Goal: Transaction & Acquisition: Purchase product/service

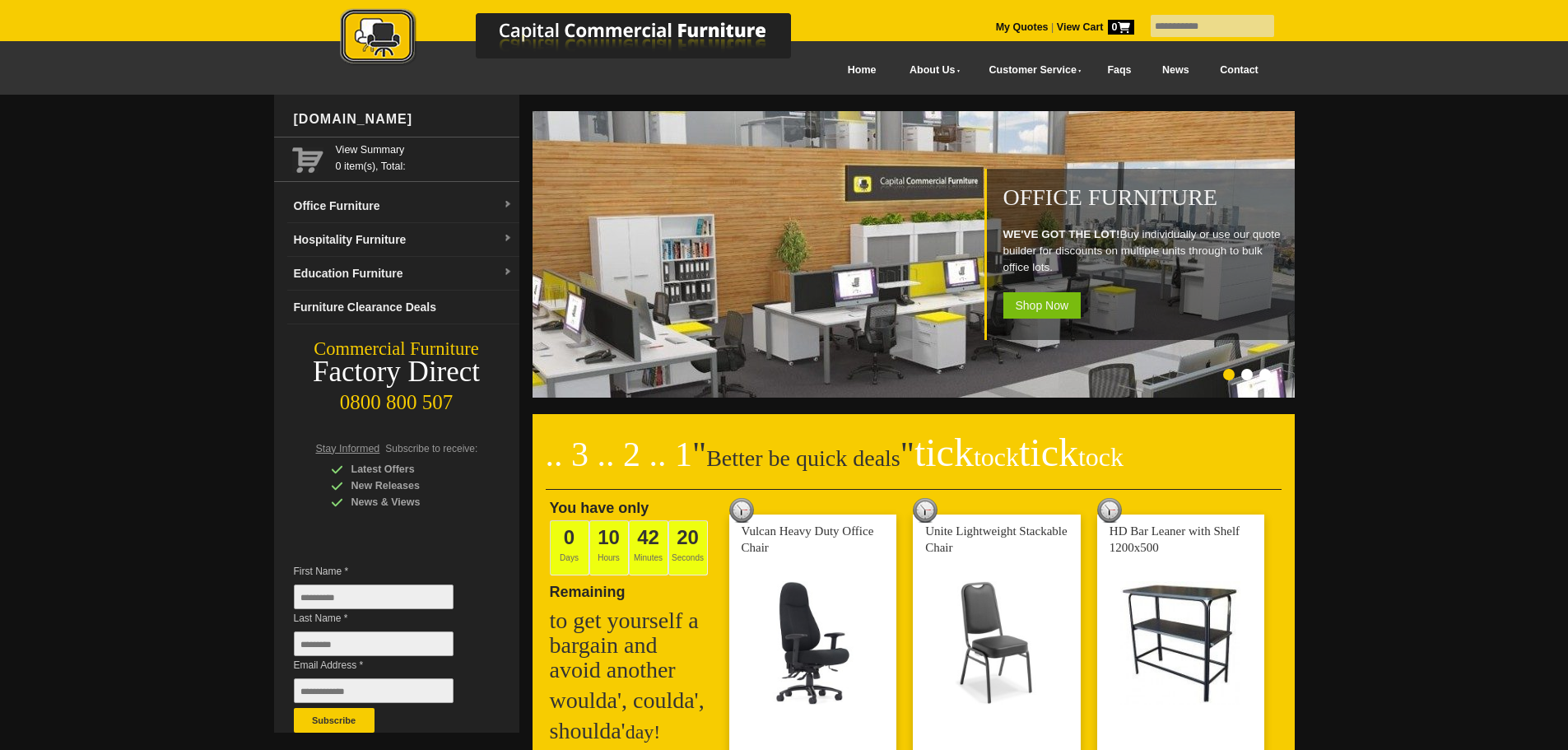
click at [1176, 28] on input "text" at bounding box center [1212, 25] width 124 height 22
type input "******"
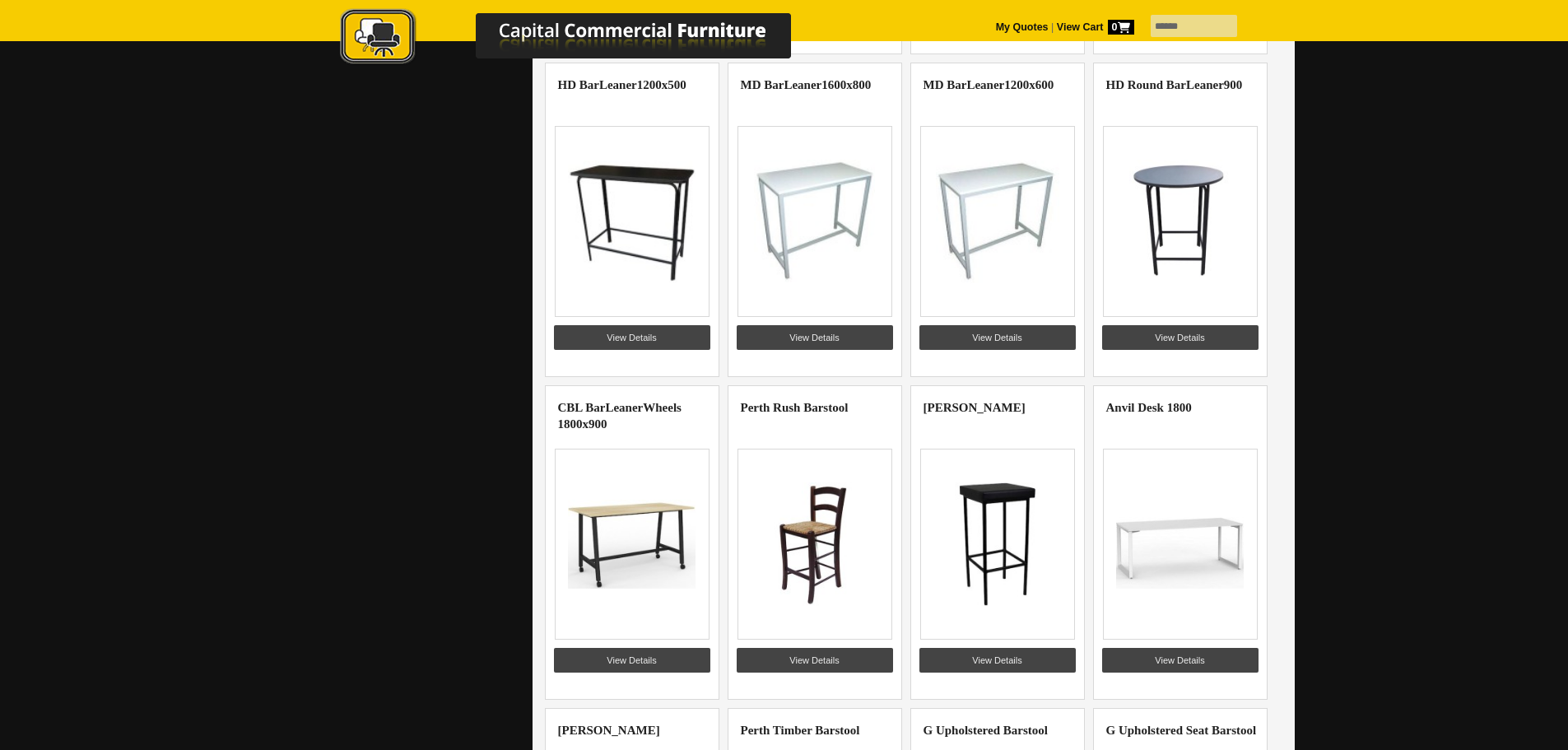
scroll to position [1152, 0]
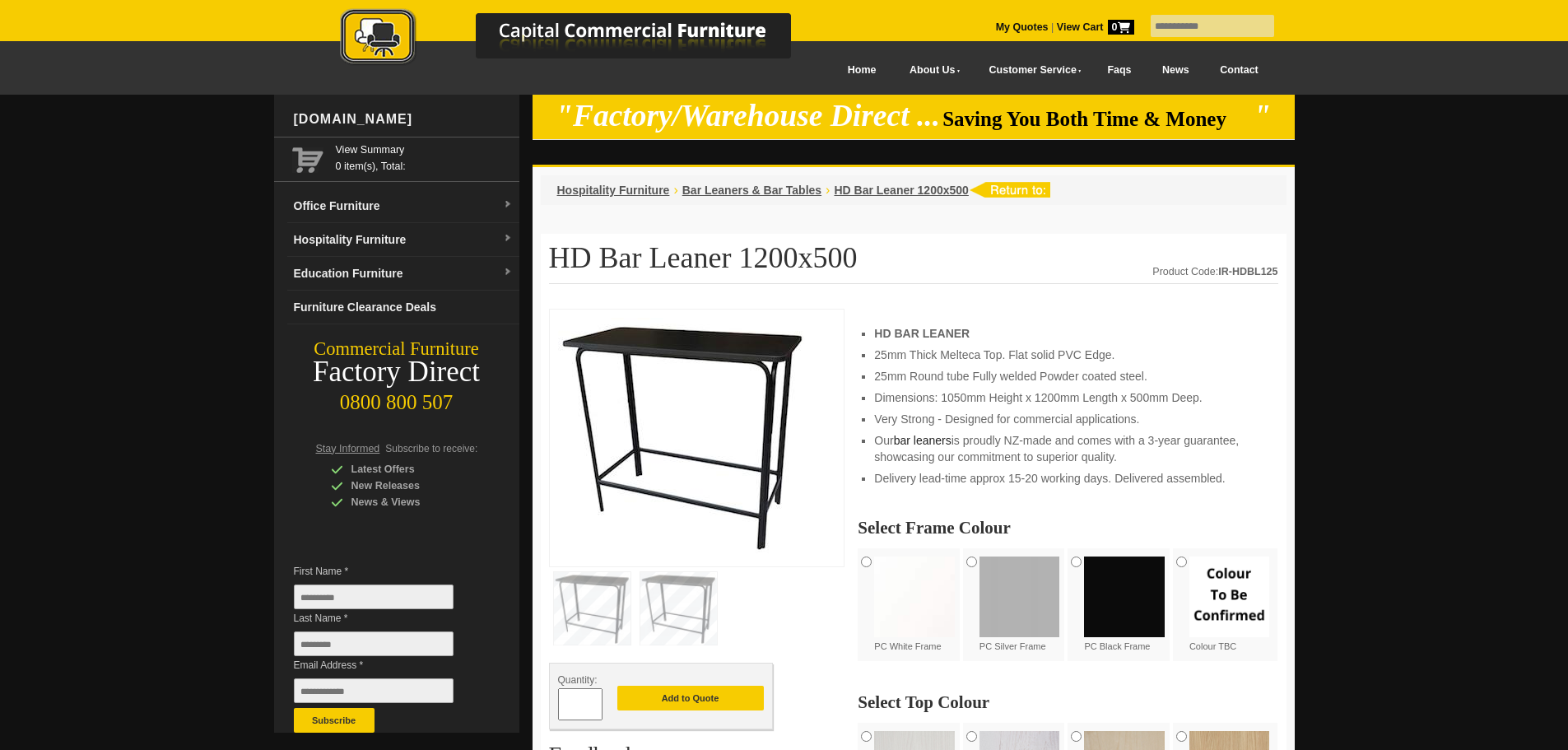
click at [689, 610] on img at bounding box center [678, 608] width 76 height 72
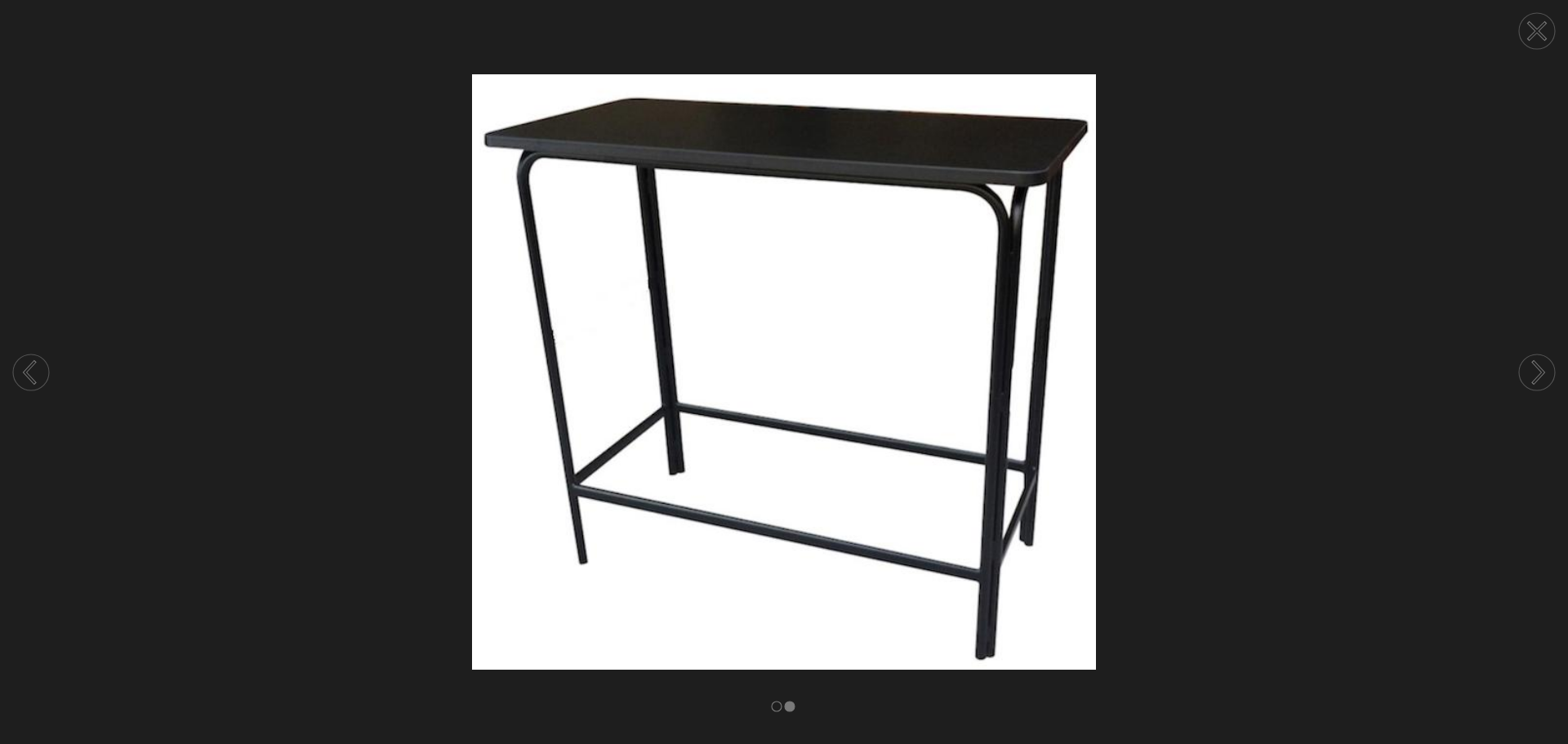
click at [1528, 366] on circle at bounding box center [1536, 372] width 35 height 35
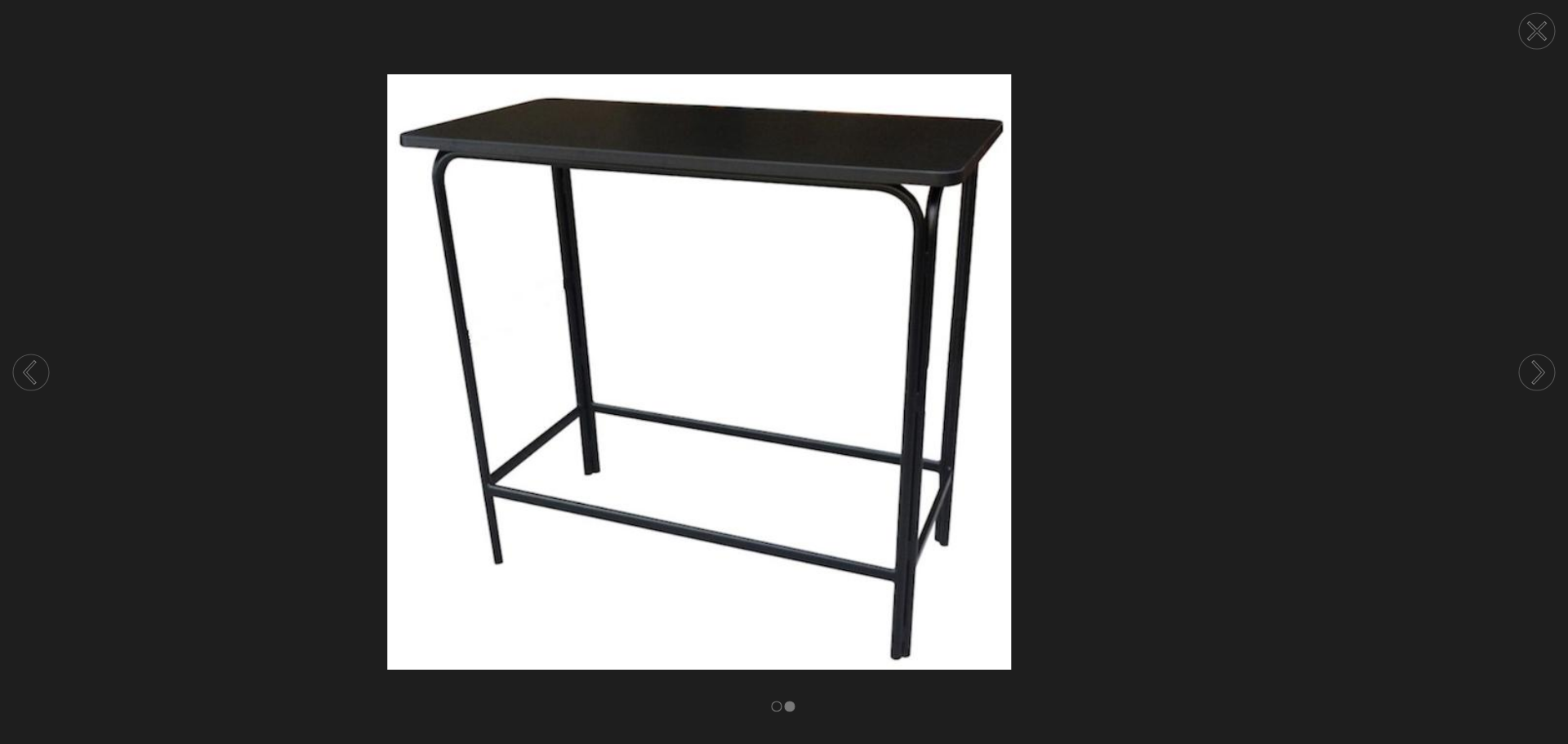
click at [1528, 366] on circle at bounding box center [1536, 372] width 35 height 35
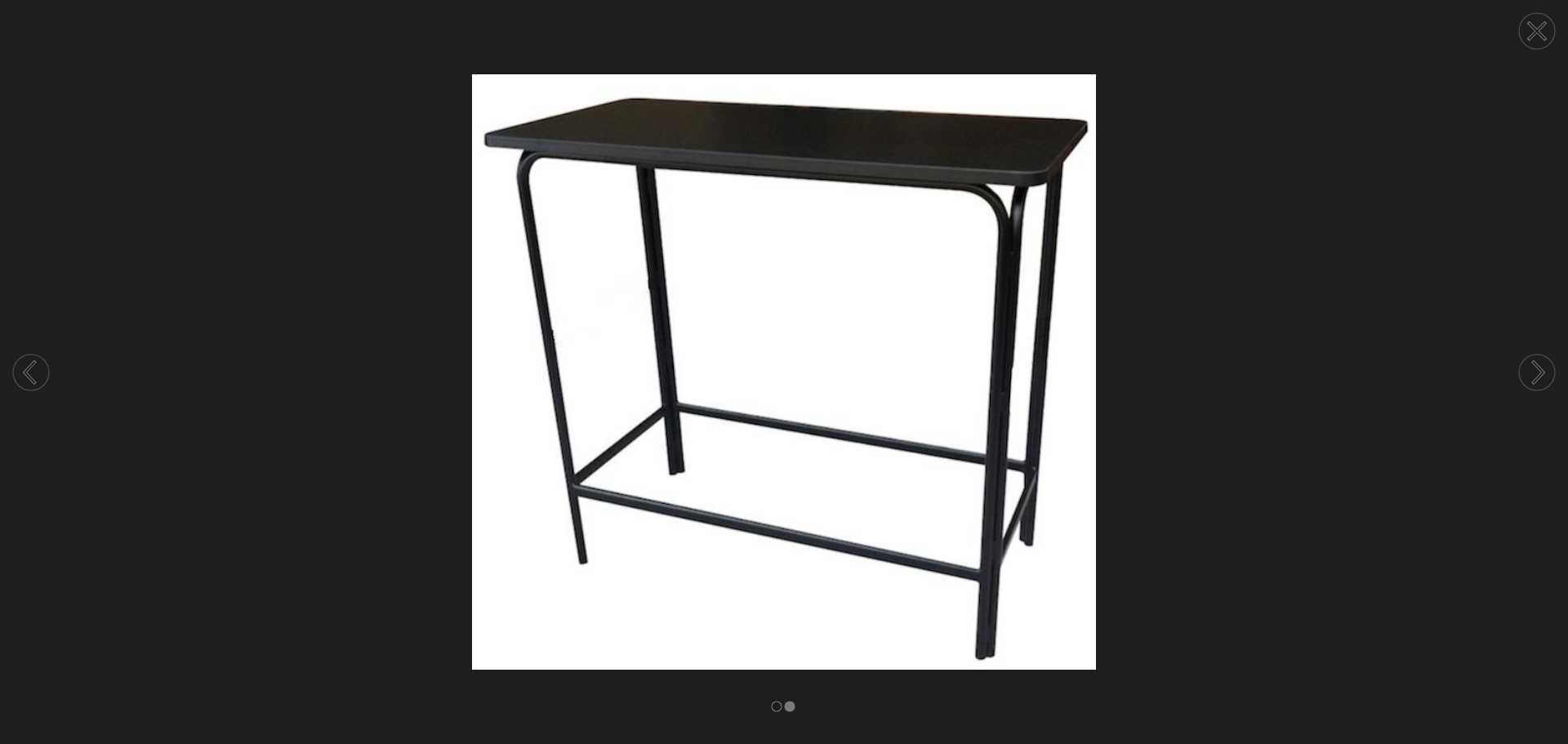
click at [1539, 29] on icon at bounding box center [1536, 31] width 16 height 16
